Goal: Task Accomplishment & Management: Use online tool/utility

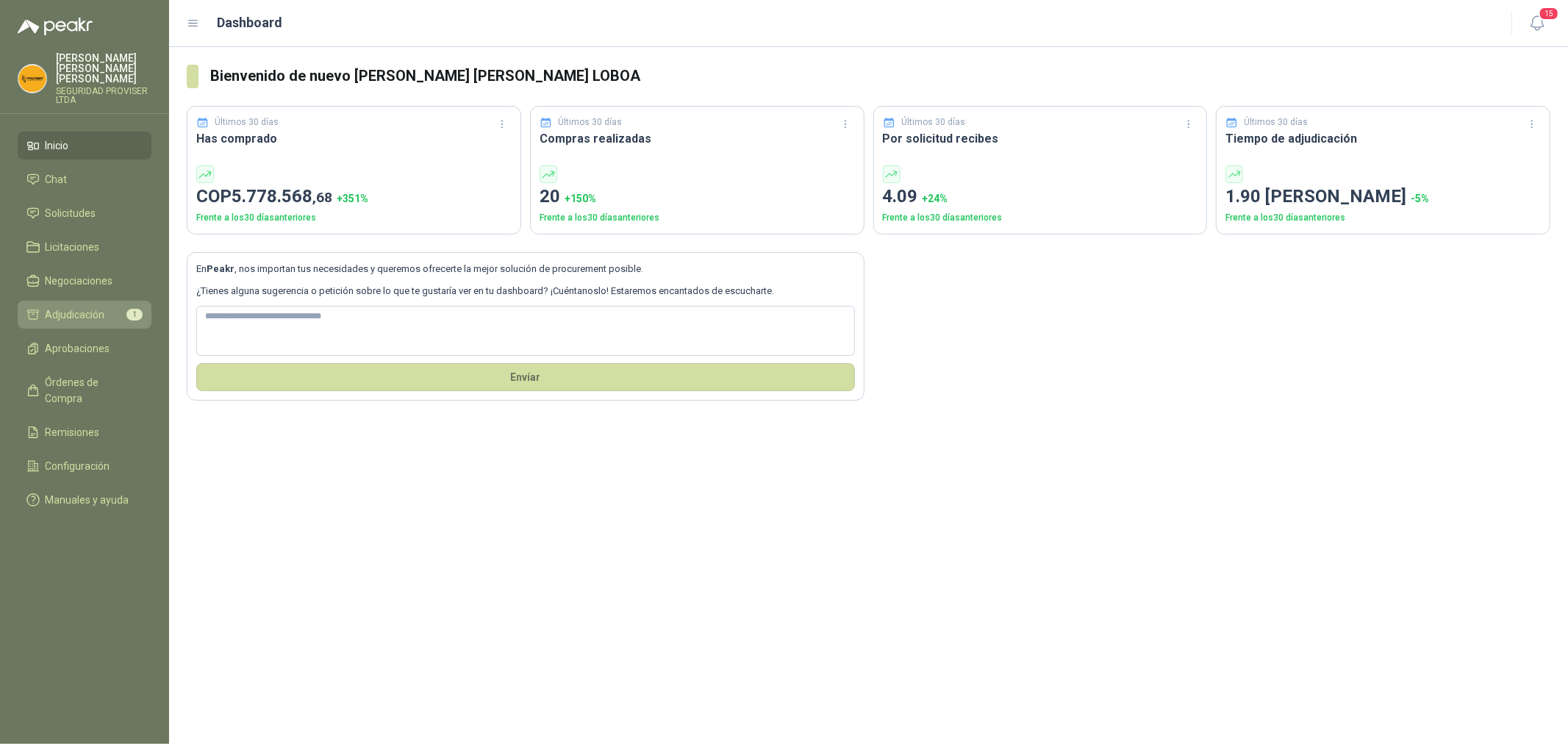
click at [90, 307] on span "Adjudicación" at bounding box center [75, 314] width 60 height 16
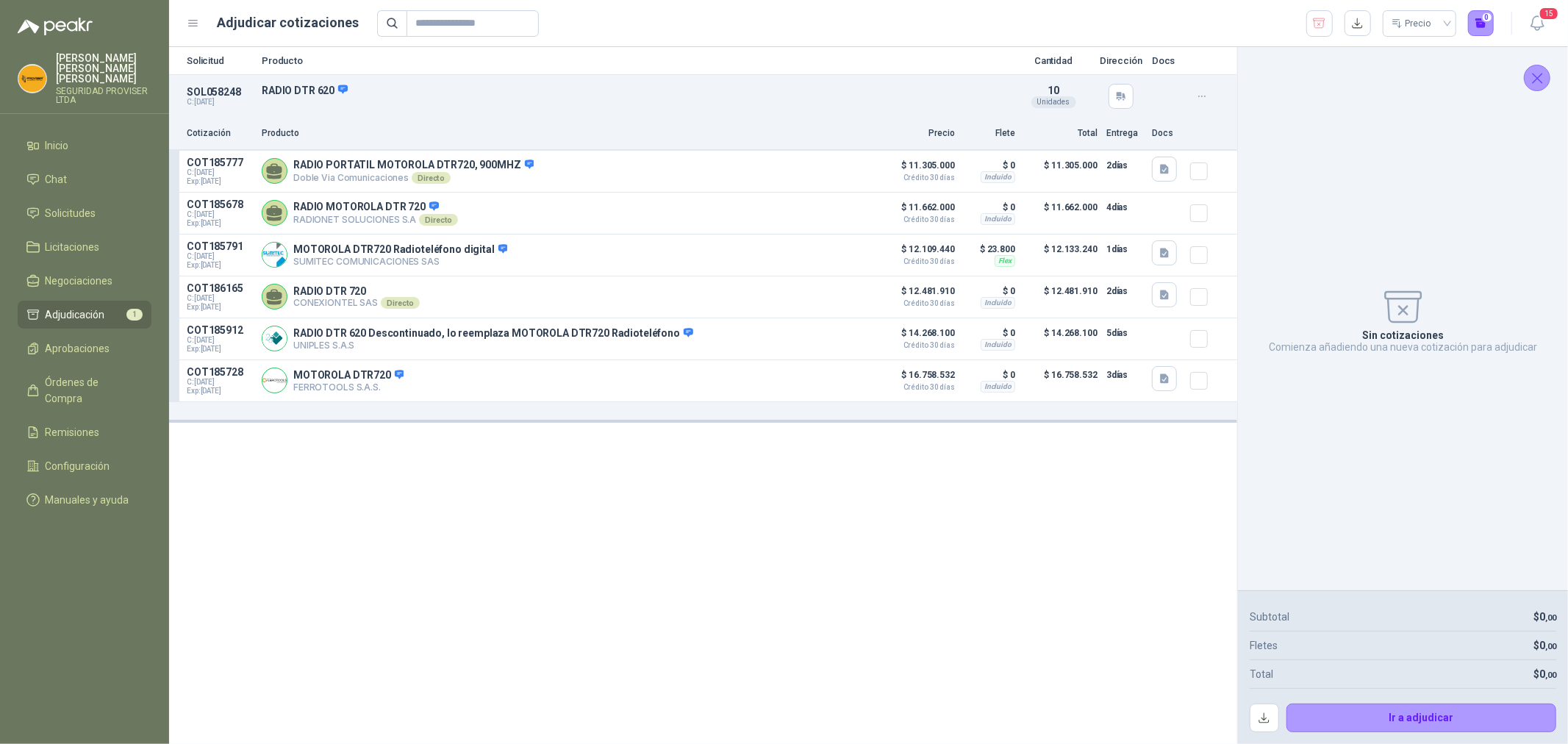
click at [1537, 77] on icon "Cerrar" at bounding box center [1537, 78] width 9 height 9
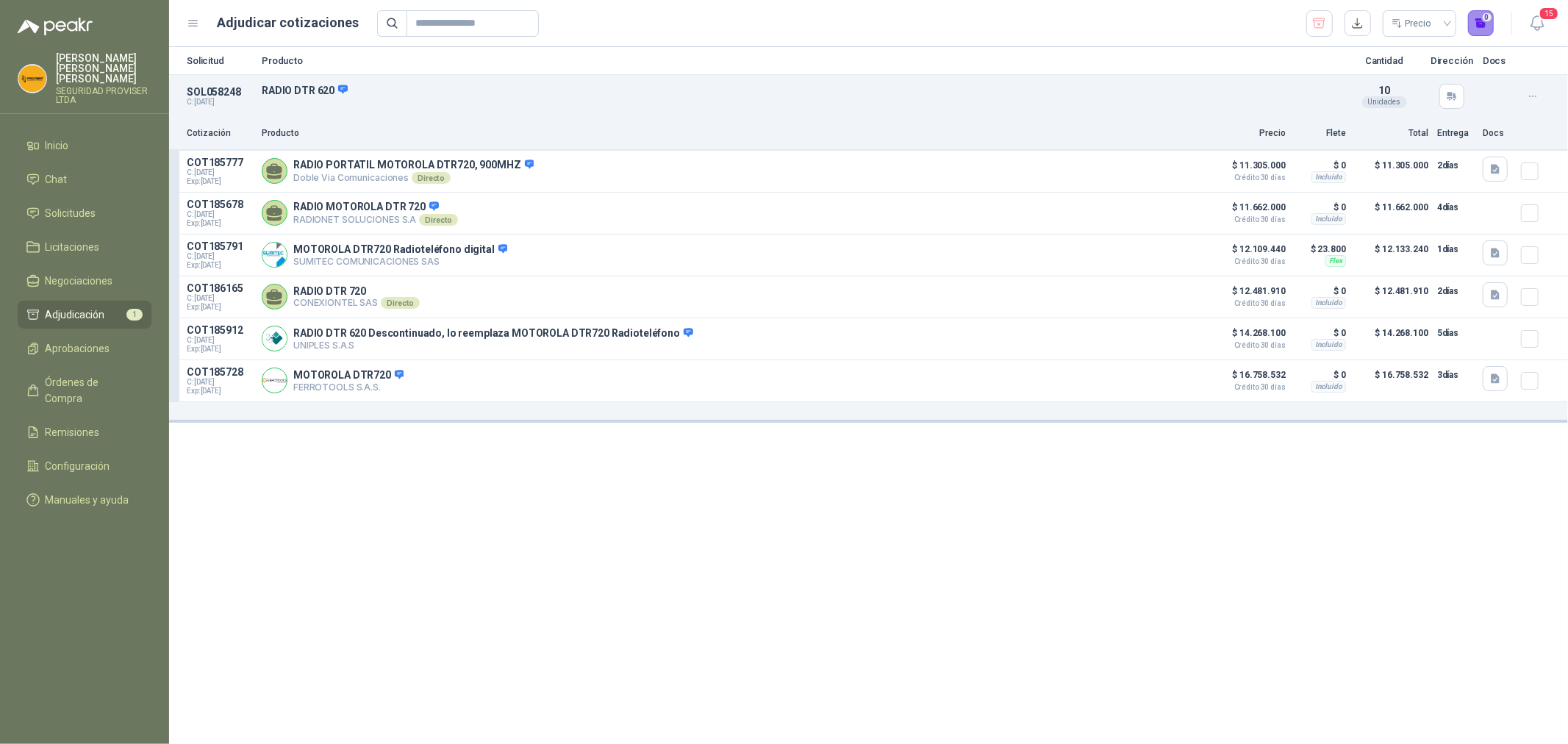
click at [1477, 27] on button "0" at bounding box center [1481, 23] width 26 height 26
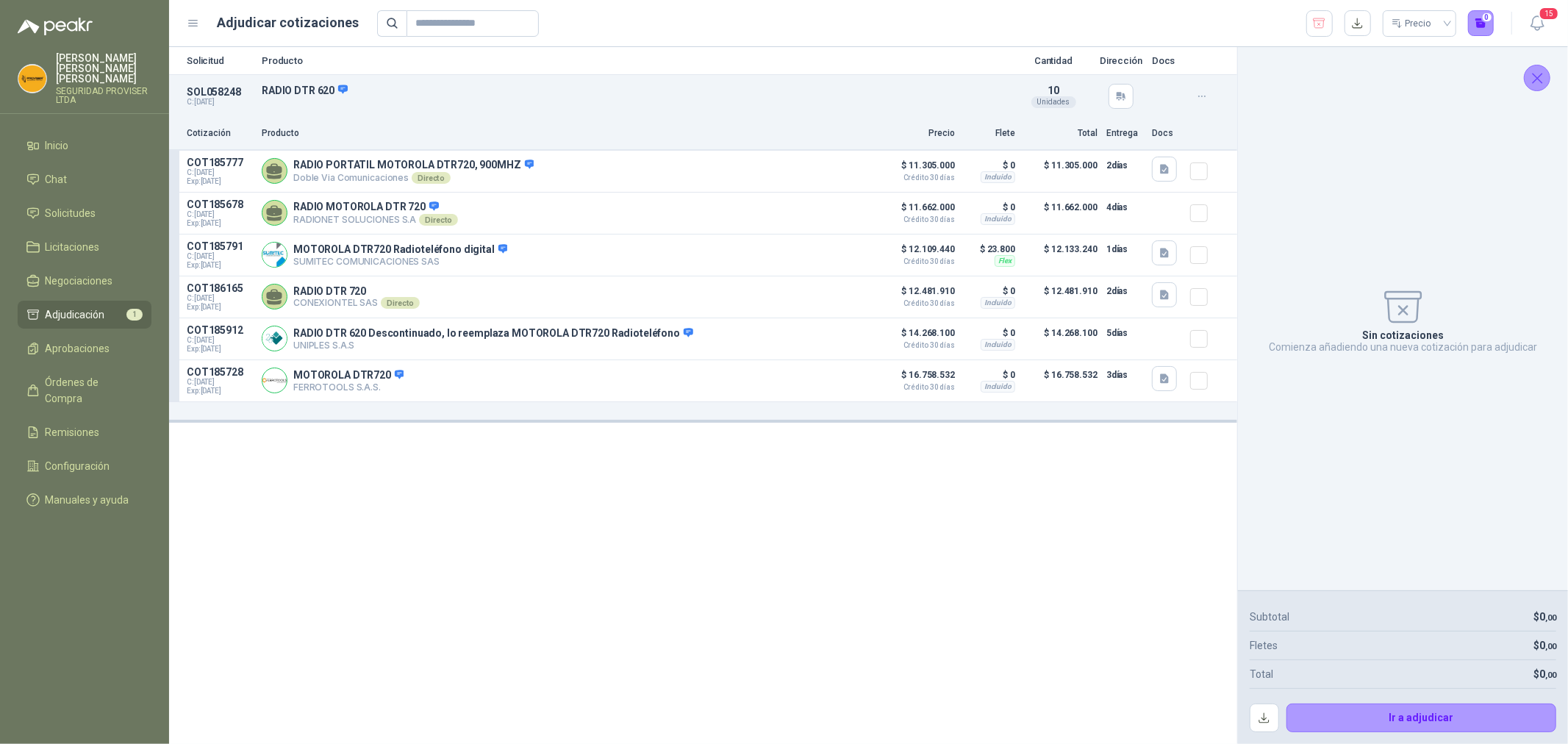
click at [1536, 82] on icon "Cerrar" at bounding box center [1537, 78] width 19 height 19
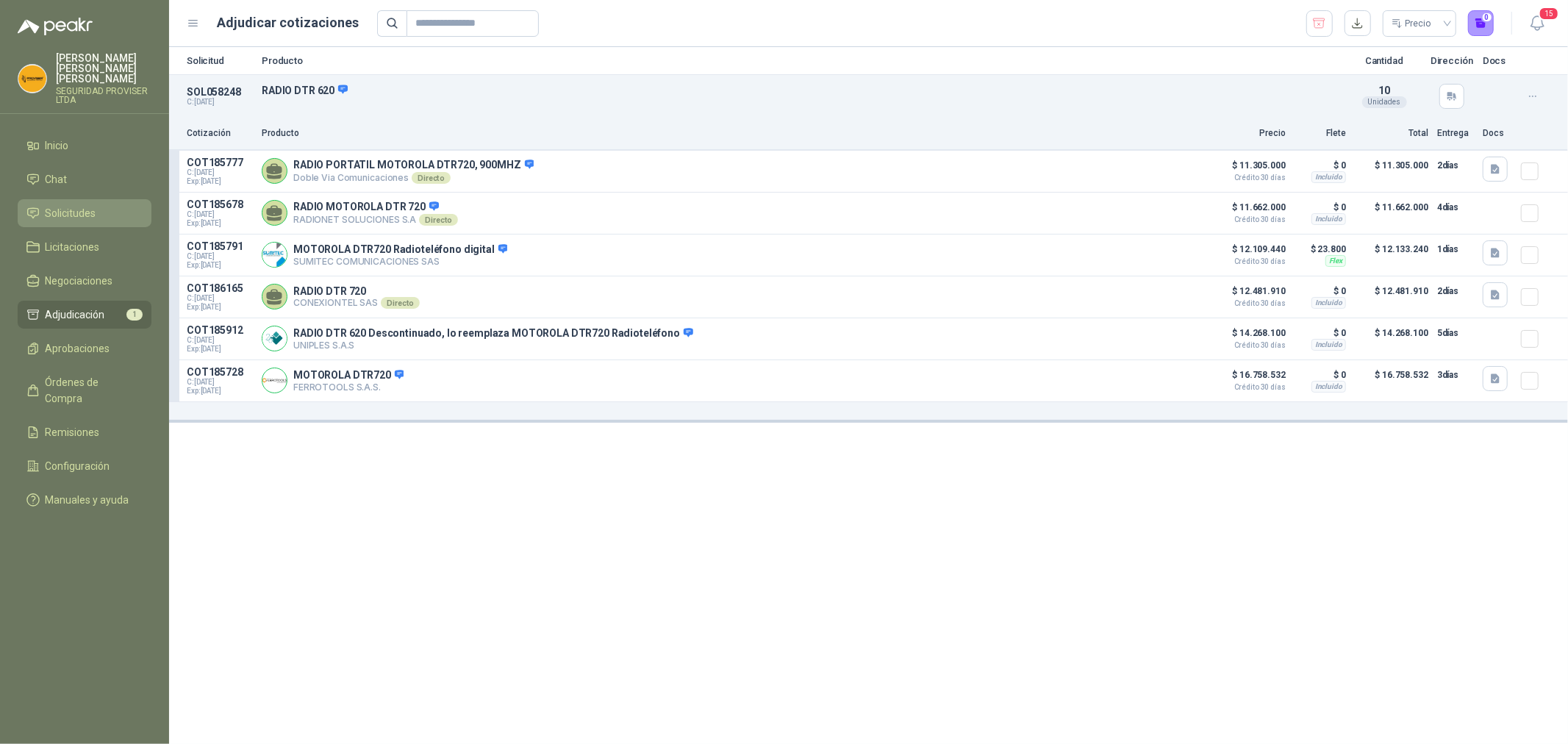
click at [91, 209] on span "Solicitudes" at bounding box center [71, 213] width 51 height 16
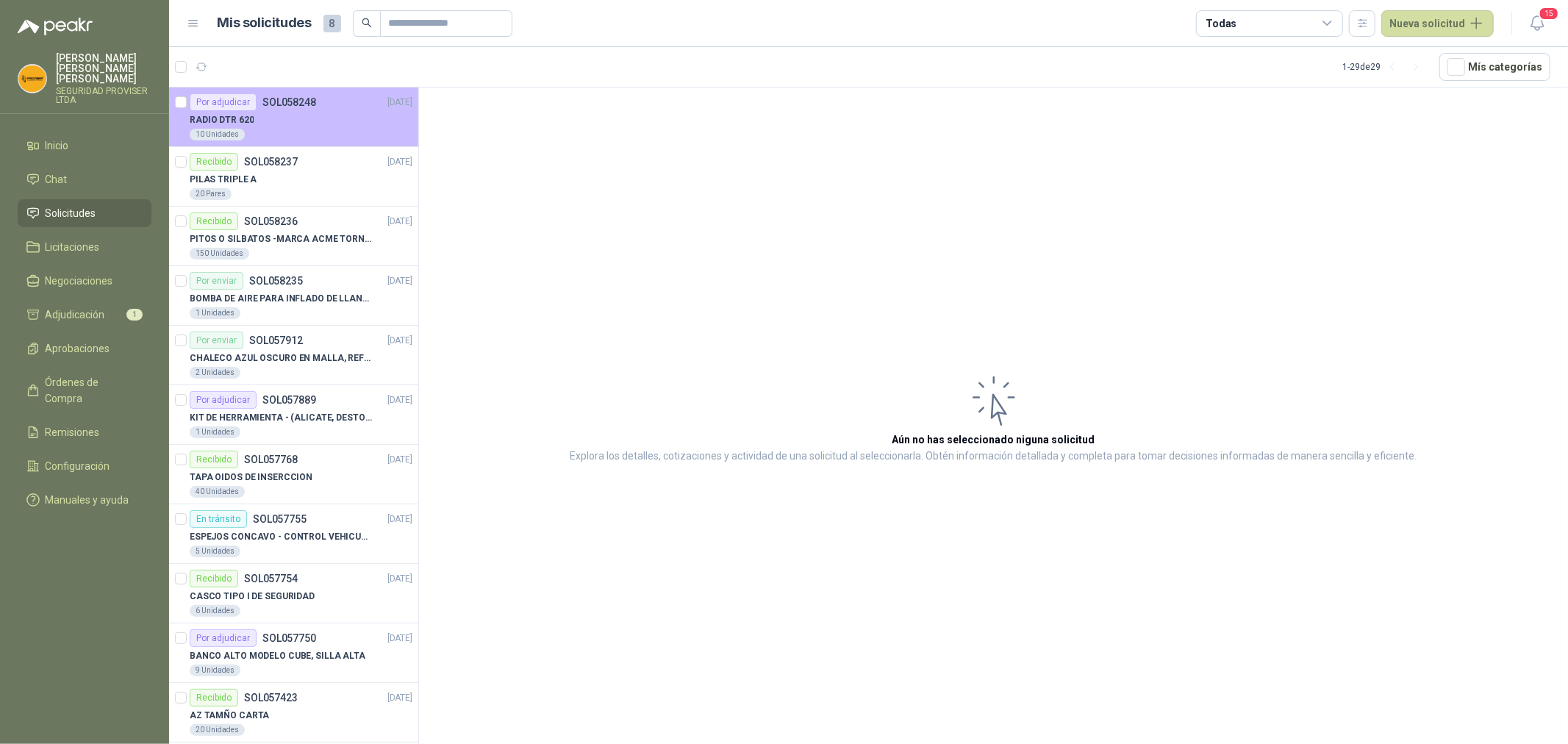
click at [309, 114] on div "RADIO DTR 620" at bounding box center [301, 119] width 223 height 18
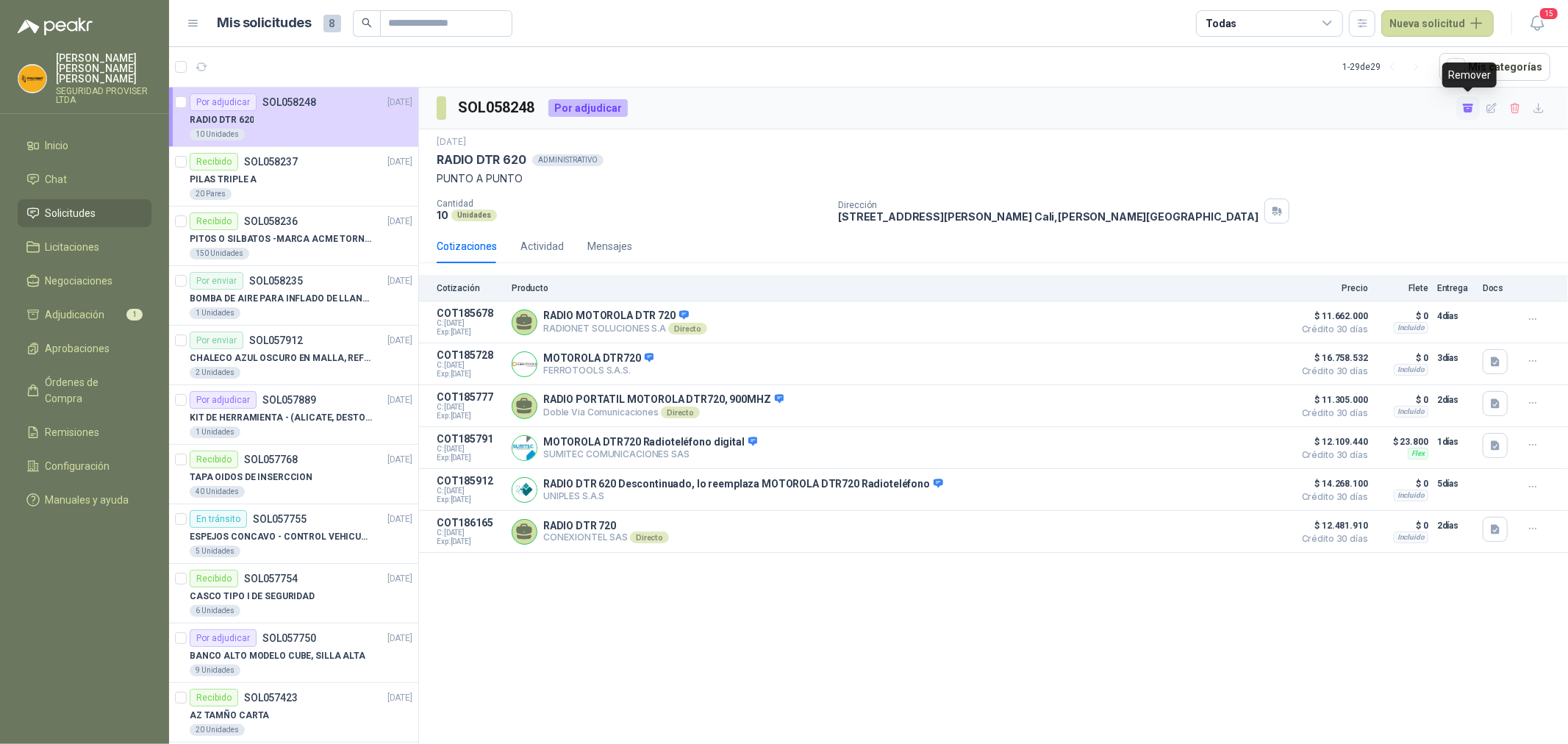
click at [1464, 112] on icon "button" at bounding box center [1468, 108] width 12 height 12
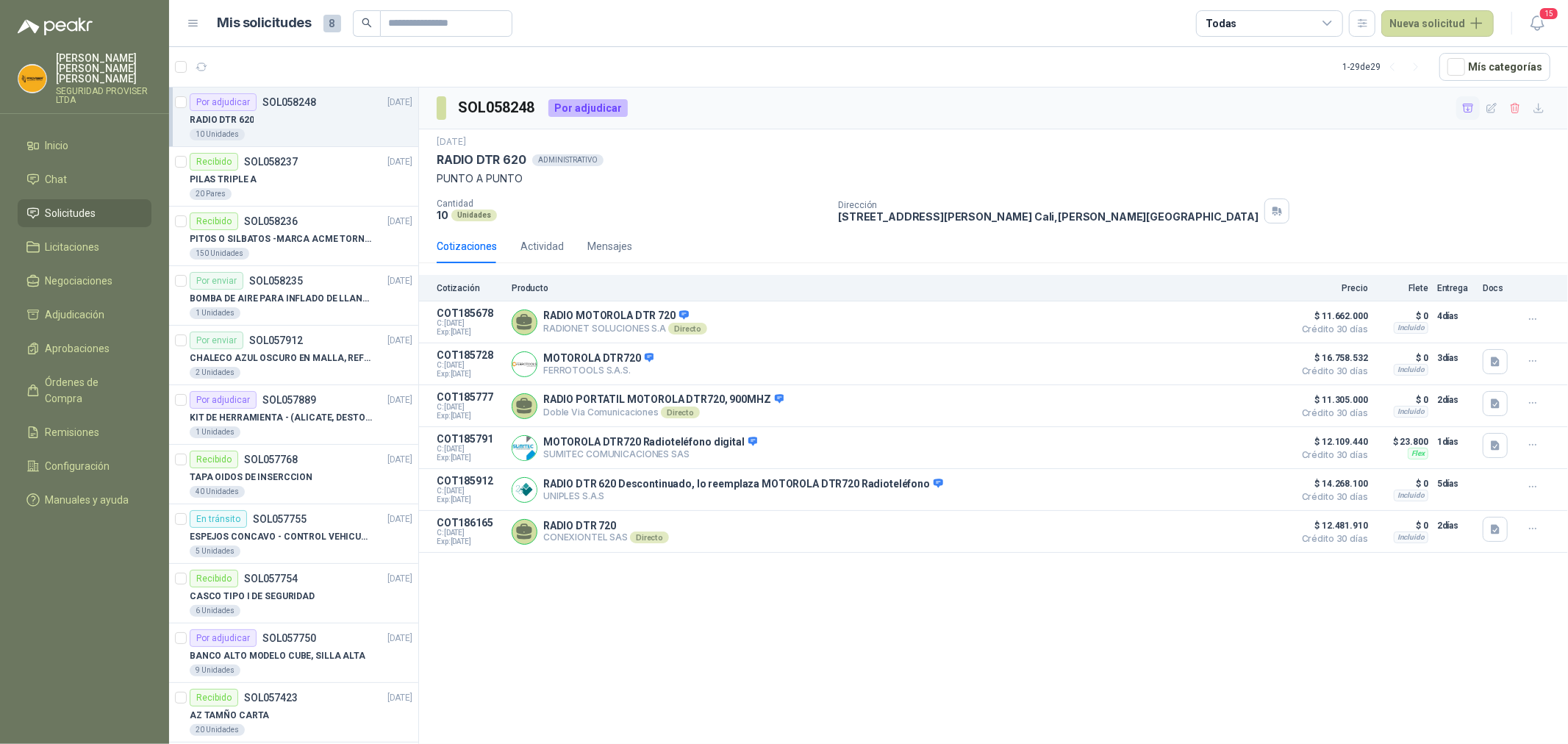
click at [319, 129] on div "10 Unidades" at bounding box center [301, 134] width 223 height 12
click at [1261, 321] on button "Detalles" at bounding box center [1251, 323] width 69 height 20
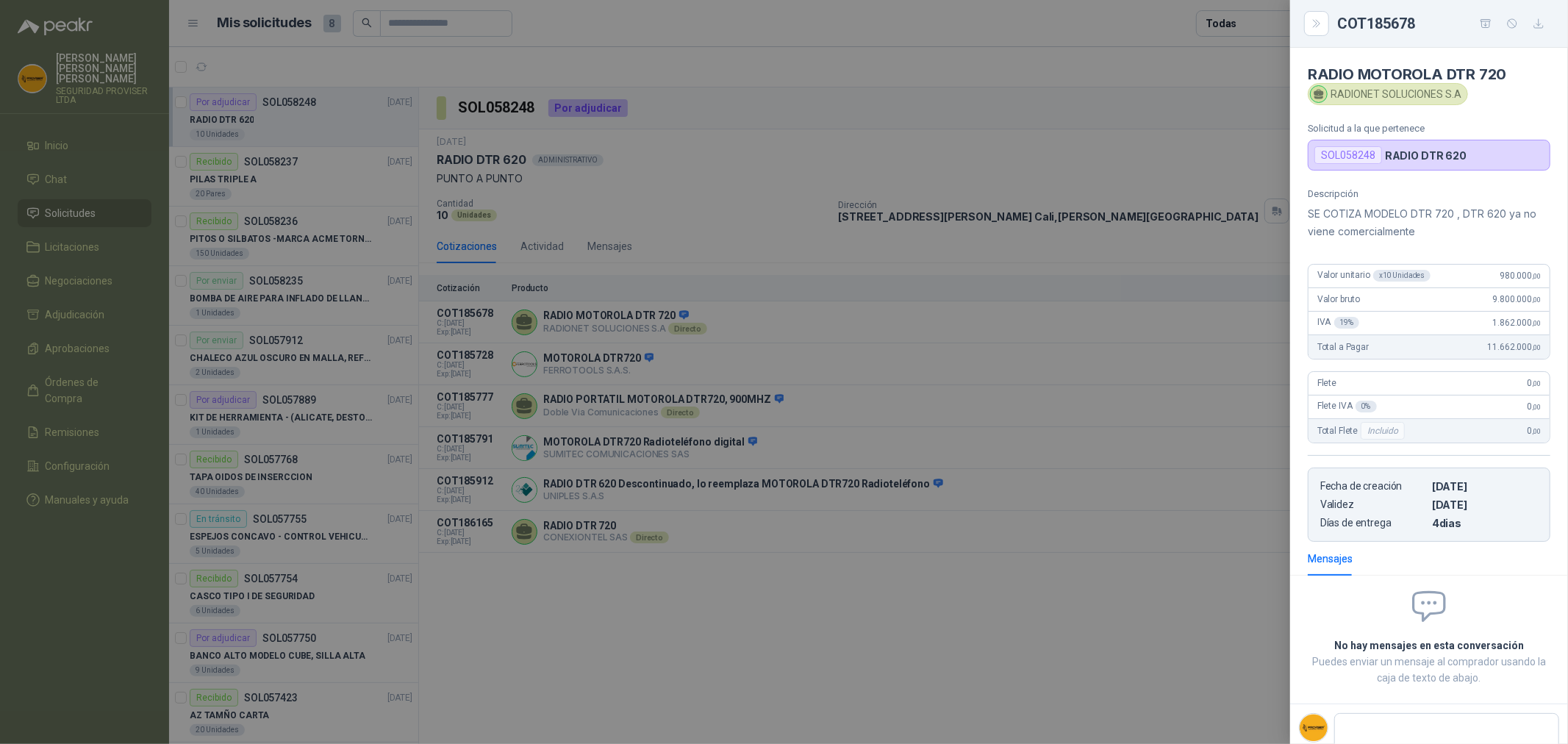
click at [1112, 604] on div at bounding box center [784, 372] width 1568 height 744
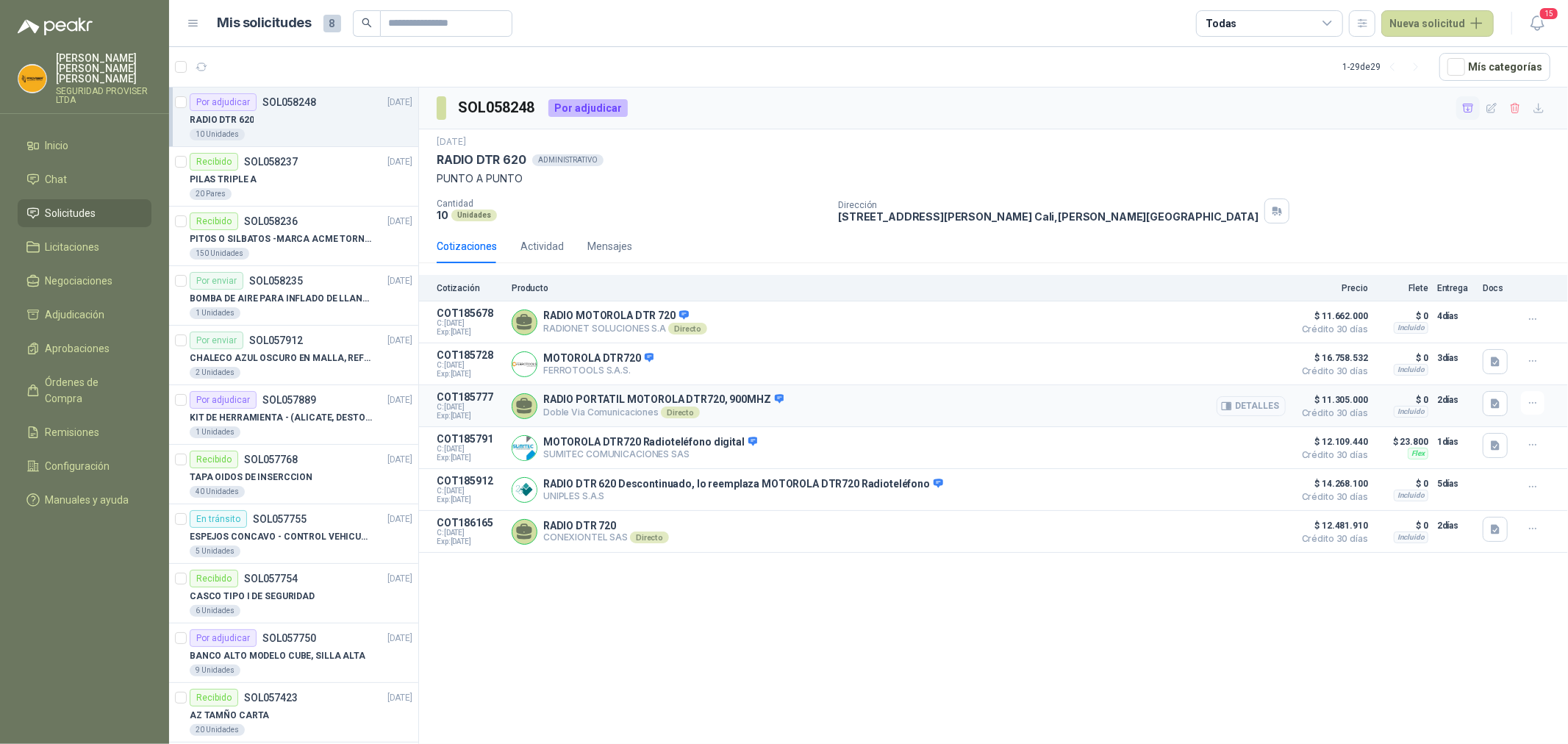
click at [1267, 405] on button "Detalles" at bounding box center [1251, 406] width 69 height 20
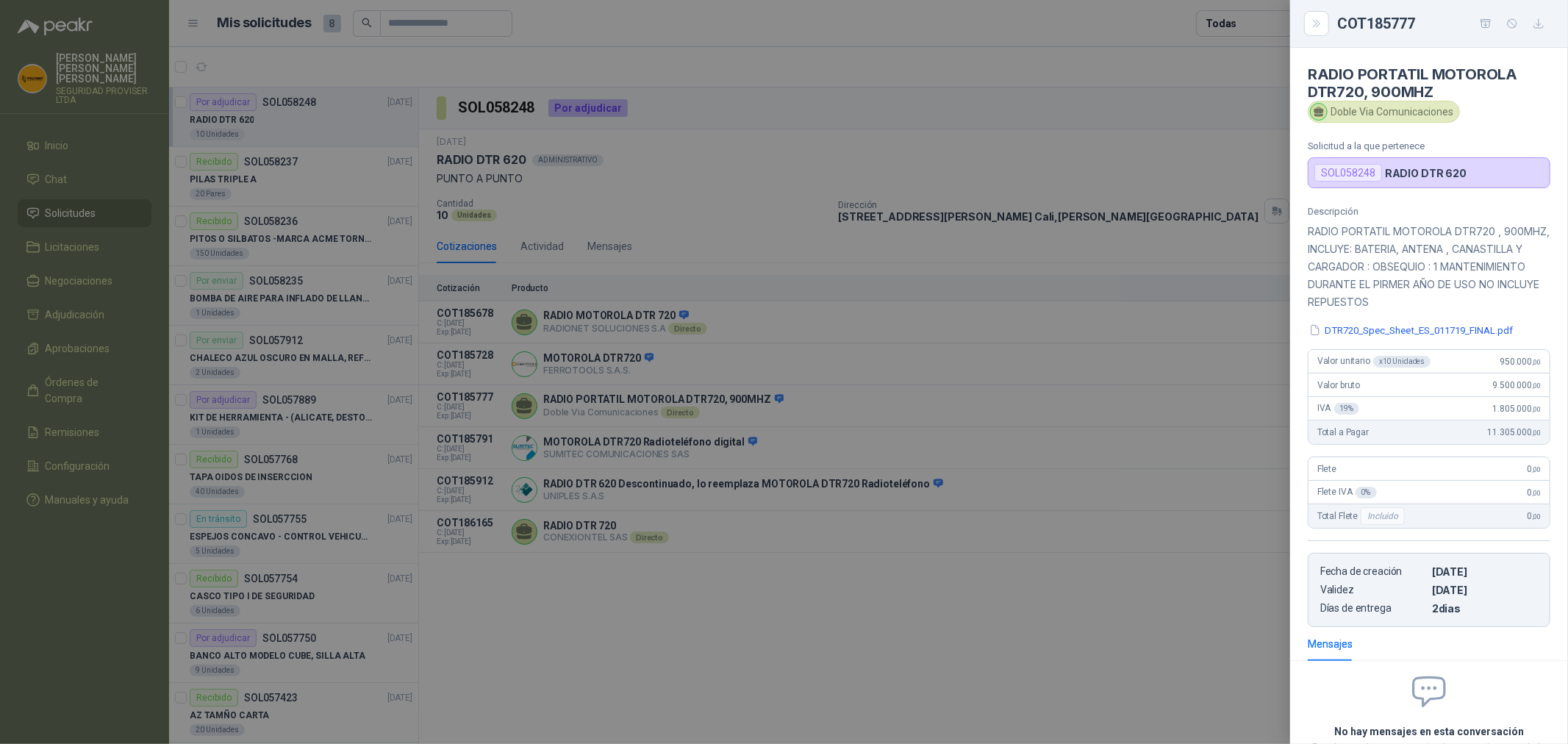
click at [1064, 599] on div at bounding box center [784, 372] width 1568 height 744
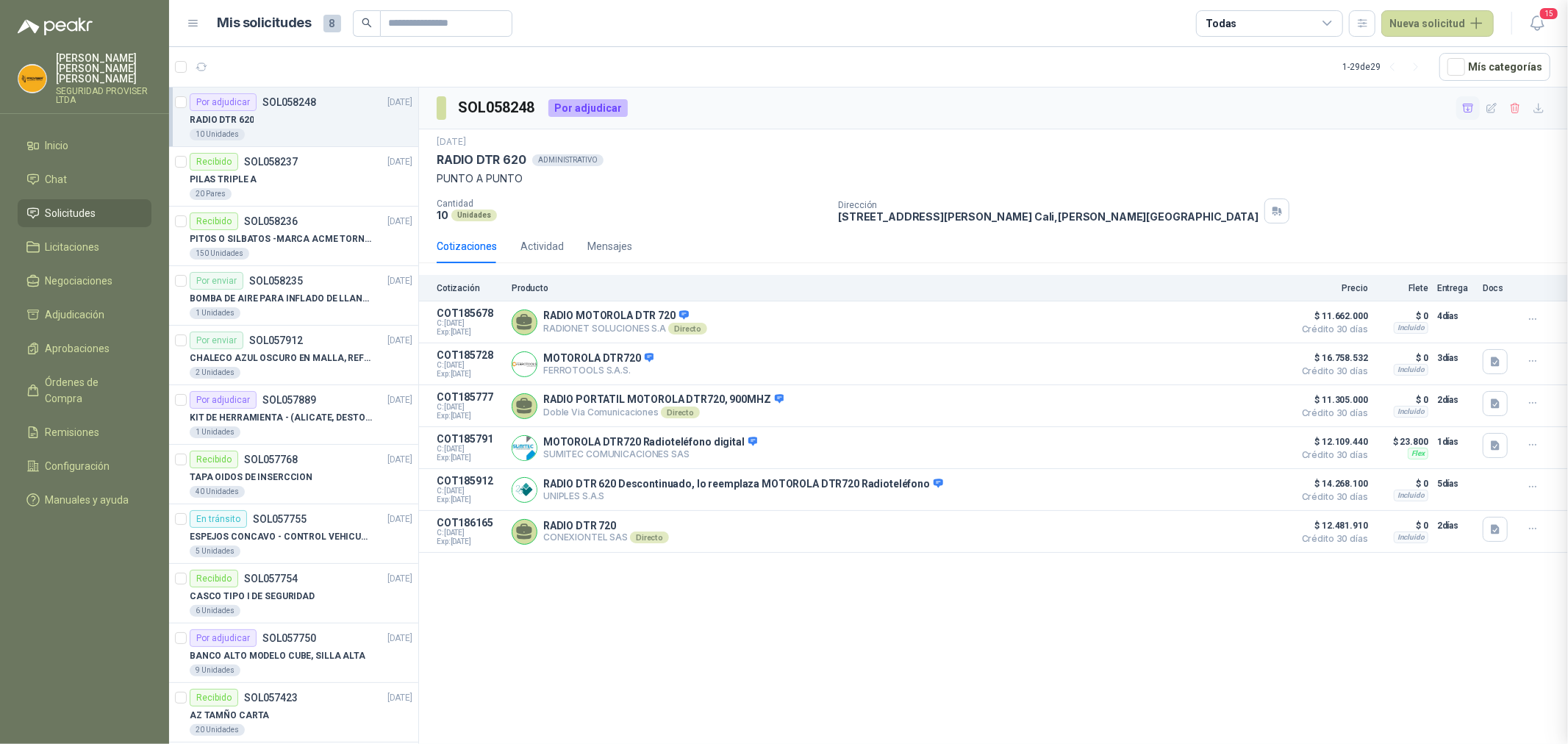
scroll to position [129, 0]
